Goal: Information Seeking & Learning: Learn about a topic

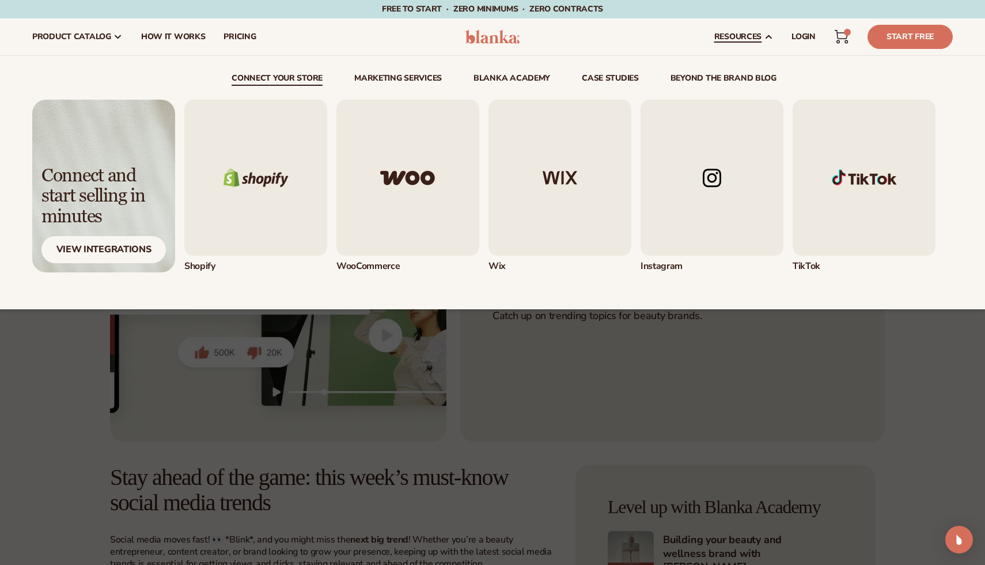
click at [750, 36] on span "resources" at bounding box center [737, 36] width 47 height 9
click at [285, 210] on img "1 / 5" at bounding box center [255, 178] width 143 height 156
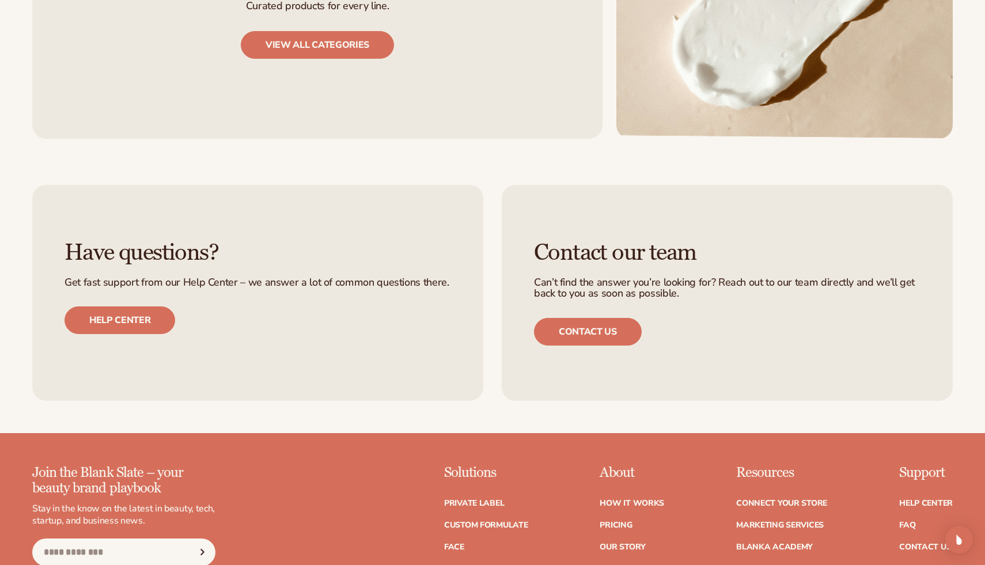
scroll to position [1539, 0]
click at [120, 306] on link "Help center" at bounding box center [119, 320] width 111 height 28
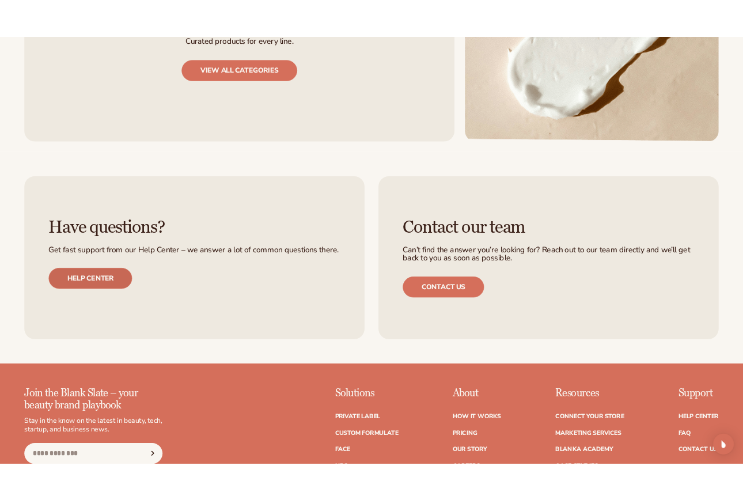
scroll to position [1588, 0]
